Goal: Navigation & Orientation: Find specific page/section

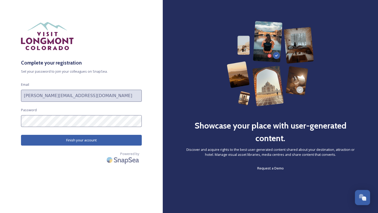
click at [114, 146] on div "Complete your registration Set your password to join your colleagues on SnapSea…" at bounding box center [81, 106] width 163 height 171
click at [112, 142] on button "Finish your account" at bounding box center [81, 140] width 121 height 11
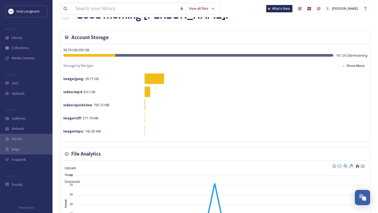
scroll to position [22, 0]
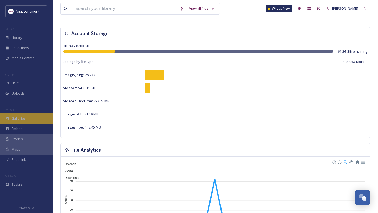
click at [23, 119] on span "Galleries" at bounding box center [19, 118] width 14 height 5
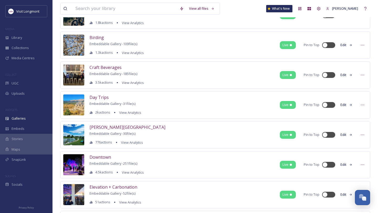
scroll to position [287, 0]
click at [103, 99] on span "Day Trips" at bounding box center [99, 97] width 19 height 6
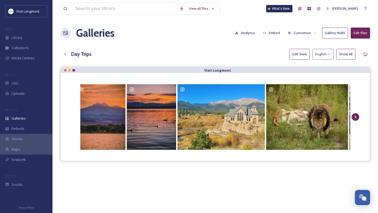
click at [354, 117] on icon at bounding box center [355, 117] width 7 height 8
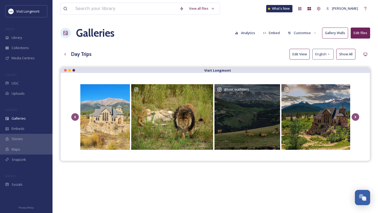
click at [263, 124] on div "@ lost_outfitters" at bounding box center [248, 117] width 66 height 66
click at [244, 109] on div "@ lost_outfitters" at bounding box center [248, 117] width 66 height 66
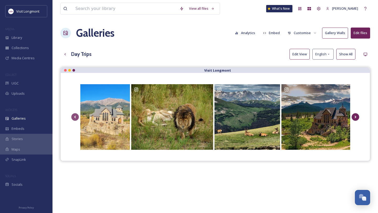
click at [356, 117] on icon at bounding box center [355, 117] width 7 height 8
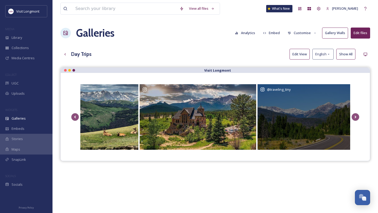
click at [307, 126] on div "@ traveling_tiny" at bounding box center [307, 117] width 99 height 66
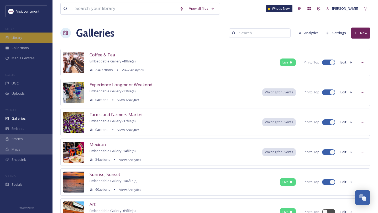
click at [36, 39] on div "Library" at bounding box center [26, 38] width 53 height 10
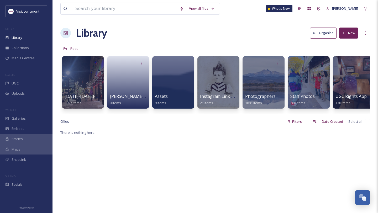
scroll to position [4, 0]
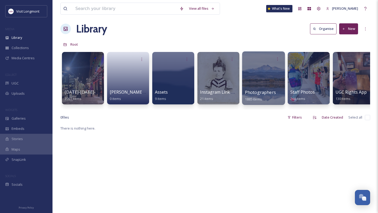
click at [259, 77] on div at bounding box center [263, 78] width 43 height 54
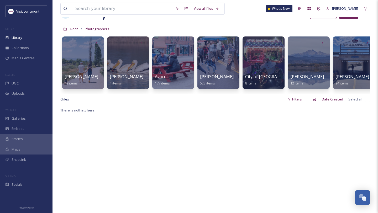
scroll to position [20, 0]
